Goal: Find specific page/section: Find specific page/section

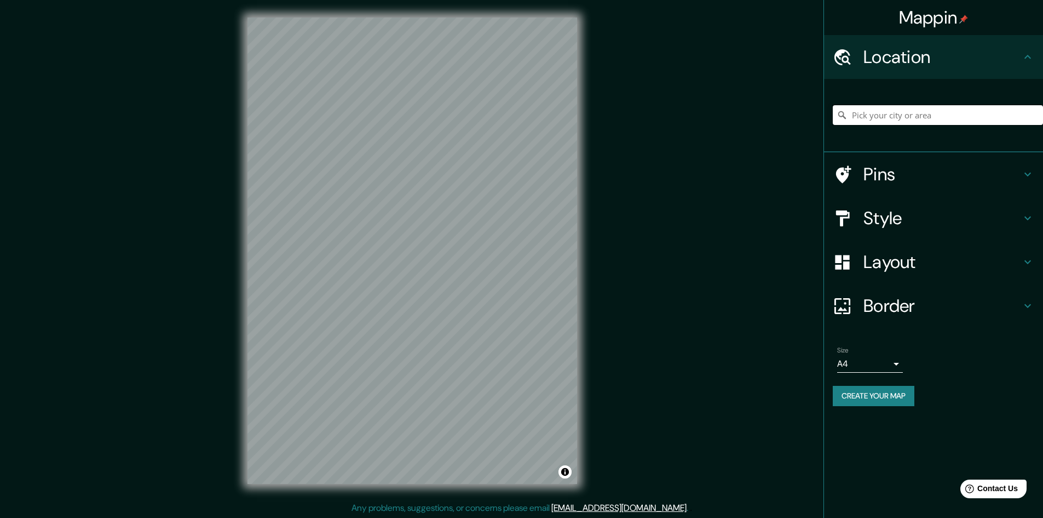
click at [952, 114] on input "Pick your city or area" at bounding box center [938, 115] width 210 height 20
click at [1004, 114] on input "[GEOGRAPHIC_DATA], [US_STATE], [GEOGRAPHIC_DATA]" at bounding box center [938, 115] width 210 height 20
drag, startPoint x: 978, startPoint y: 116, endPoint x: 894, endPoint y: 123, distance: 84.1
click at [894, 123] on input "[GEOGRAPHIC_DATA], [US_STATE], [GEOGRAPHIC_DATA]" at bounding box center [938, 115] width 210 height 20
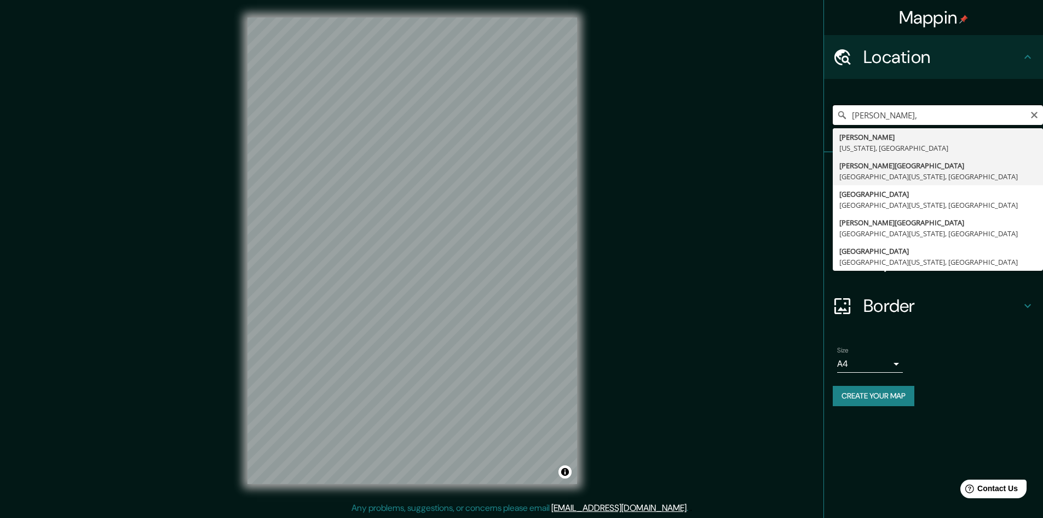
scroll to position [1, 0]
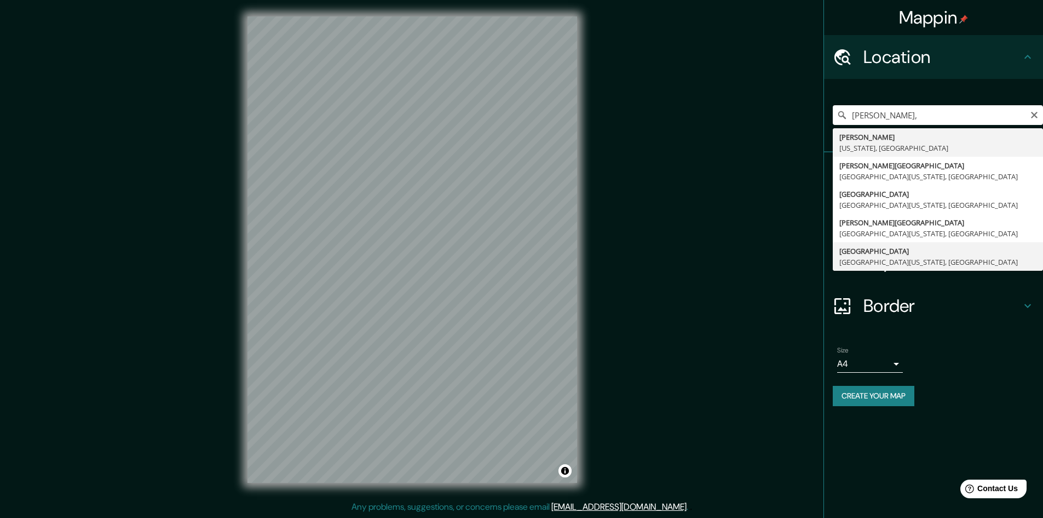
type input "[GEOGRAPHIC_DATA][US_STATE], [GEOGRAPHIC_DATA]"
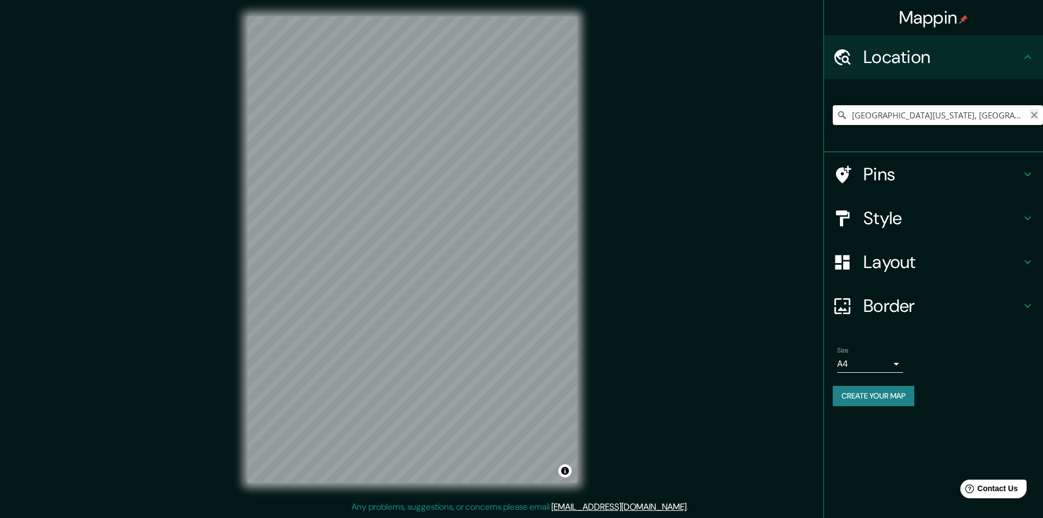
click at [1035, 114] on icon "Clear" at bounding box center [1034, 115] width 7 height 7
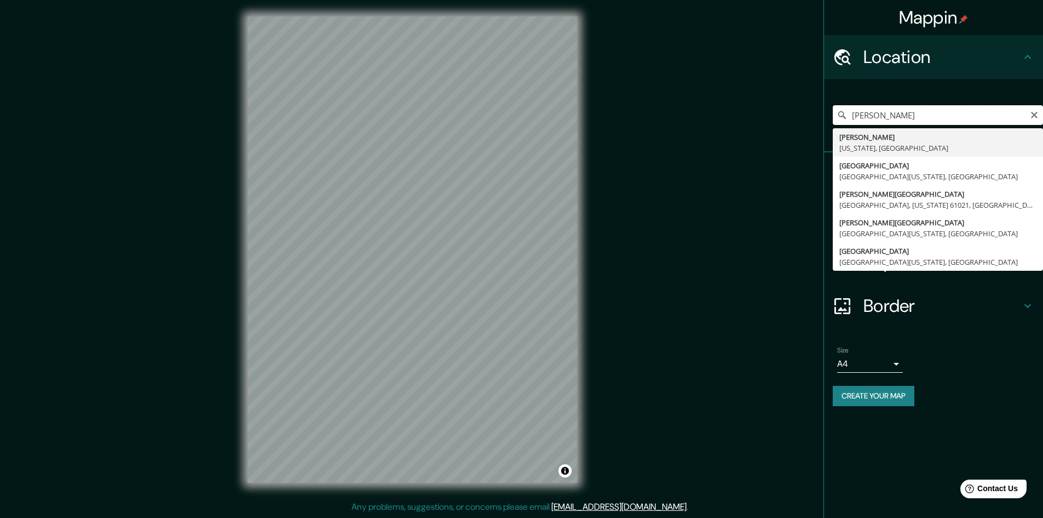
type input "[PERSON_NAME]"
click at [923, 119] on input "[PERSON_NAME]" at bounding box center [938, 115] width 210 height 20
click at [1033, 116] on icon "Clear" at bounding box center [1034, 115] width 7 height 7
